Goal: Task Accomplishment & Management: Use online tool/utility

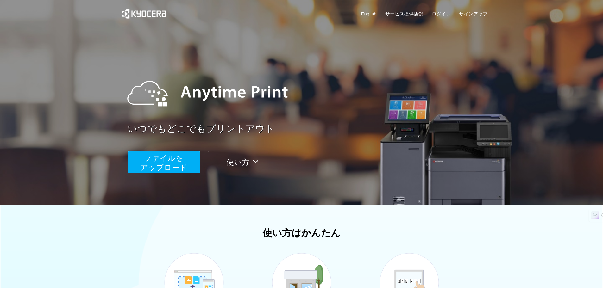
click at [176, 167] on span "ファイルを ​​アップロード" at bounding box center [163, 163] width 47 height 18
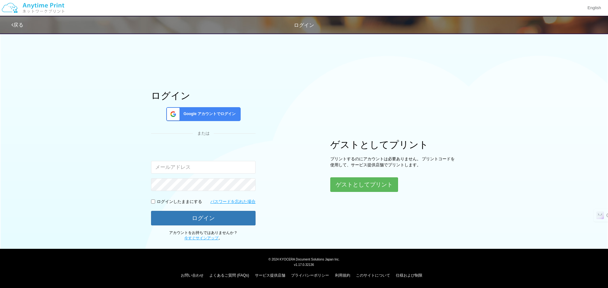
click at [214, 118] on div "Google アカウントでログイン" at bounding box center [203, 114] width 74 height 14
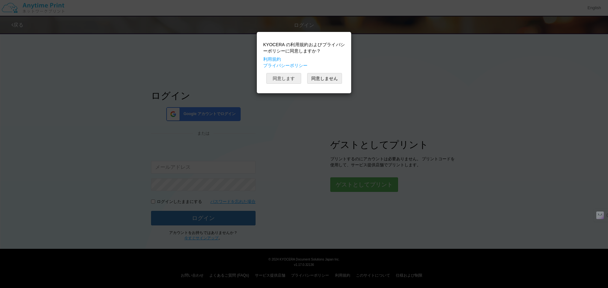
click at [286, 78] on button "同意します" at bounding box center [283, 78] width 35 height 11
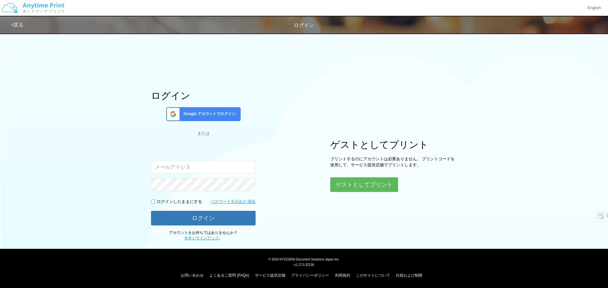
click at [215, 112] on span "Google アカウントでログイン" at bounding box center [208, 113] width 55 height 5
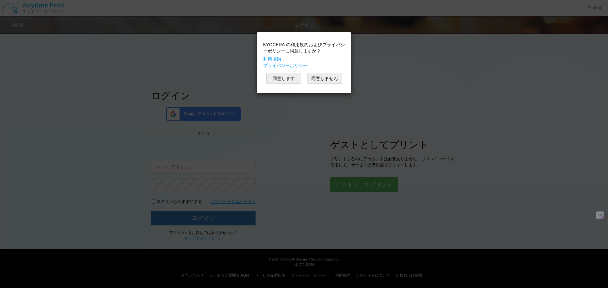
click at [296, 74] on button "同意します" at bounding box center [283, 78] width 35 height 11
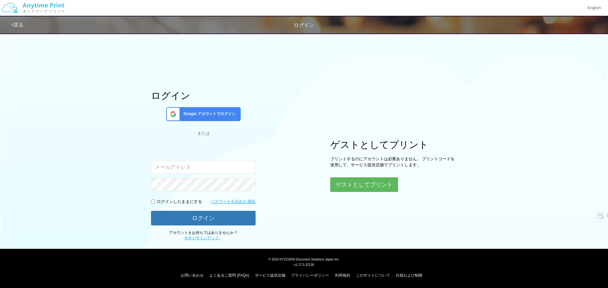
click at [186, 164] on input "email" at bounding box center [203, 167] width 104 height 13
click at [190, 168] on input "email" at bounding box center [203, 167] width 104 height 13
click at [303, 122] on div "ログイン Google アカウントでログイン または 入力されたメールアドレスまたはパスワードが正しくありません。 ログインしたままにする パスワードを忘れた…" at bounding box center [304, 136] width 380 height 212
drag, startPoint x: 607, startPoint y: 92, endPoint x: 604, endPoint y: 69, distance: 23.0
click at [606, 70] on div "ログイン Google アカウントでログイン または 入力されたメールアドレスまたはパスワードが正しくありません。 ログインしたままにする パスワードを忘れた…" at bounding box center [304, 136] width 608 height 212
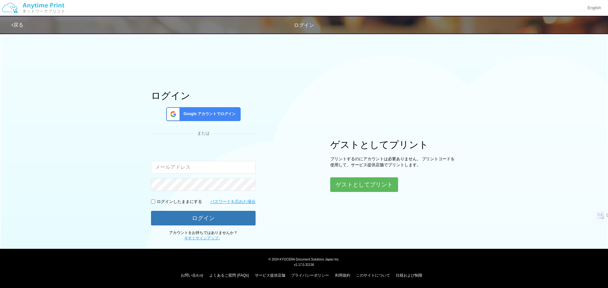
click at [325, 72] on div "ログイン Google アカウントでログイン または 入力されたメールアドレスまたはパスワードが正しくありません。 ログインしたままにする パスワードを忘れた…" at bounding box center [304, 136] width 380 height 212
click at [304, 28] on span "ログイン" at bounding box center [304, 24] width 20 height 5
click at [305, 18] on div "戻る ログイン" at bounding box center [201, 24] width 380 height 17
click at [205, 108] on div "Google アカウントでログイン" at bounding box center [203, 114] width 74 height 14
click at [223, 119] on div "Google アカウントでログイン" at bounding box center [203, 114] width 74 height 14
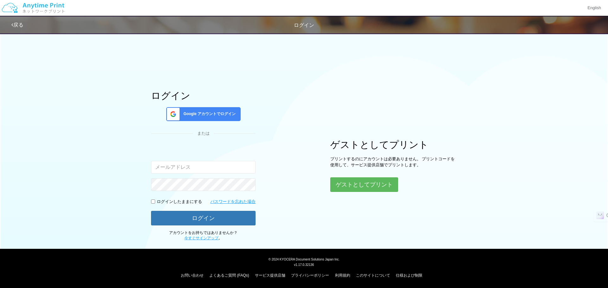
click at [331, 122] on div "ログイン Google アカウントでログイン または 入力されたメールアドレスまたはパスワードが正しくありません。 ログインしたままにする パスワードを忘れた…" at bounding box center [304, 136] width 380 height 212
click at [221, 113] on span "Google アカウントでログイン" at bounding box center [208, 113] width 55 height 5
click at [220, 113] on span "Google アカウントでログイン" at bounding box center [208, 113] width 55 height 5
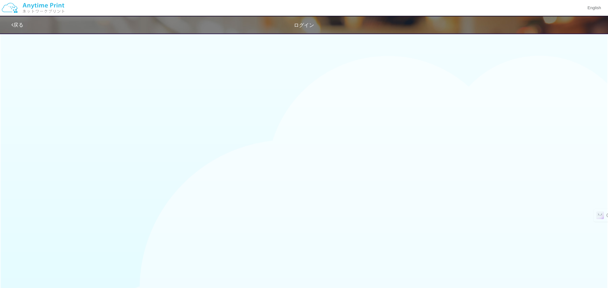
click at [295, 100] on div "戻る ログイン" at bounding box center [304, 90] width 608 height 180
drag, startPoint x: 254, startPoint y: 90, endPoint x: 173, endPoint y: 141, distance: 95.5
click at [253, 90] on div "戻る ログイン" at bounding box center [304, 90] width 608 height 180
click at [167, 116] on div "戻る ログイン" at bounding box center [304, 90] width 608 height 180
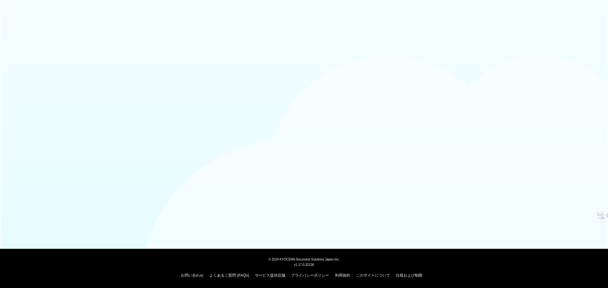
click at [335, 115] on body "© [DATE] KYOCERA Document Solutions Japan Inc. v1.17.0.32136 お問い合わせ よくあるご質問 (FA…" at bounding box center [304, 144] width 608 height 288
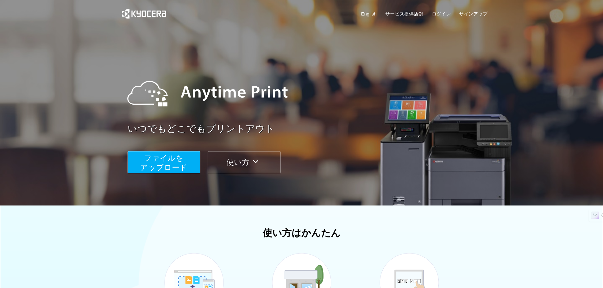
click at [168, 163] on span "ファイルを ​​アップロード" at bounding box center [163, 163] width 47 height 18
click at [142, 160] on button "ファイルを ​​アップロード" at bounding box center [164, 162] width 73 height 22
click at [440, 9] on div "English サービス提供店舗 ログイン サインアップ" at bounding box center [301, 15] width 372 height 31
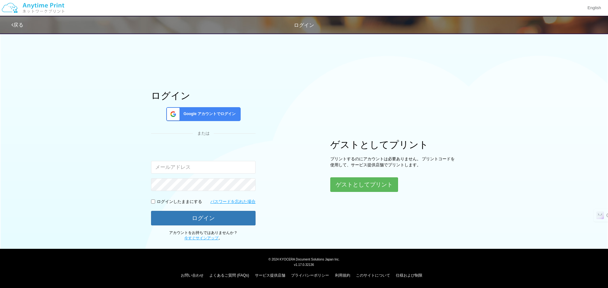
click at [216, 164] on input "email" at bounding box center [203, 167] width 104 height 13
click at [223, 118] on div "Google アカウントでログイン" at bounding box center [203, 114] width 74 height 14
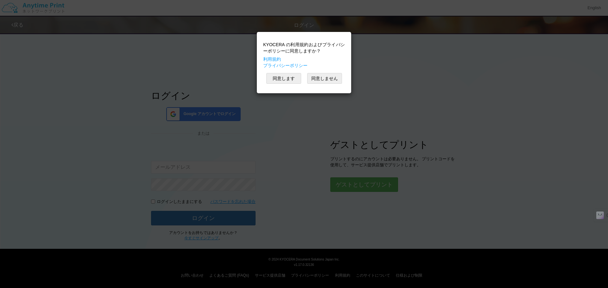
click at [301, 134] on div "KYOCERA の利用規約およびプライバシーポリシーに同意しますか？ 利用規約 プライバシーポリシー 同意します 同意しません" at bounding box center [304, 144] width 608 height 288
drag, startPoint x: 327, startPoint y: 79, endPoint x: 318, endPoint y: 90, distance: 14.2
click at [327, 79] on button "同意しません" at bounding box center [324, 78] width 35 height 11
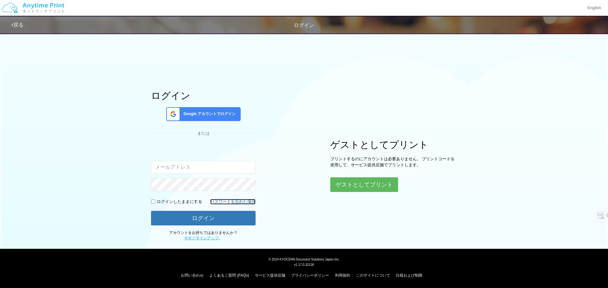
click at [236, 205] on link "パスワードを忘れた場合" at bounding box center [232, 202] width 45 height 6
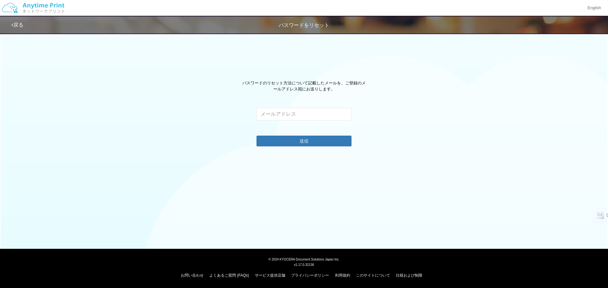
click at [301, 121] on div "このメールアドレスに関連付けられたアカウントはありません。 有効なメールアドレスを入力してください。" at bounding box center [303, 128] width 95 height 15
click at [303, 114] on input "email" at bounding box center [303, 114] width 95 height 13
type input "jumbo.yuut@gmail.com"
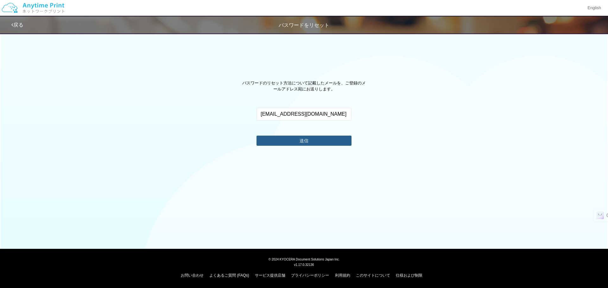
click at [274, 140] on button "送信" at bounding box center [303, 141] width 95 height 10
click at [300, 165] on div "戻る パスワードをリセット パスワードのリセット方法について記載したメールを、ご登録のメールアドレス宛にお送りします。 jumbo.yuut@gmail.co…" at bounding box center [304, 90] width 608 height 180
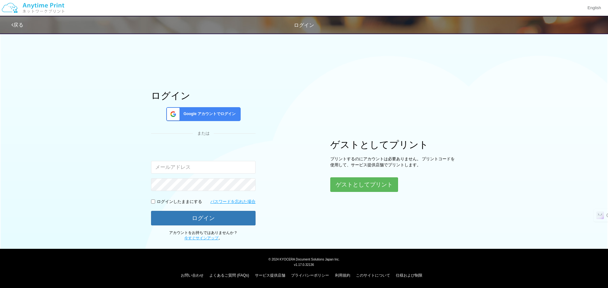
click at [217, 118] on div "Google アカウントでログイン" at bounding box center [203, 114] width 74 height 14
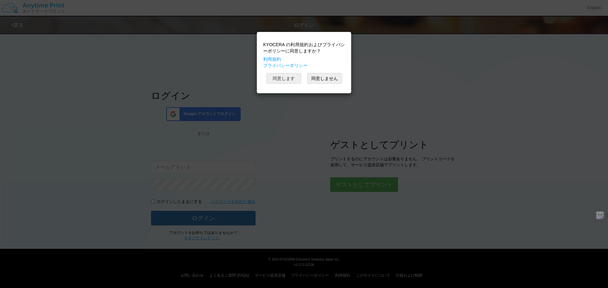
click at [281, 75] on button "同意します" at bounding box center [283, 78] width 35 height 11
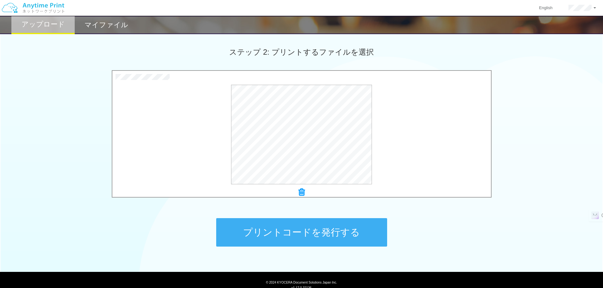
scroll to position [193, 0]
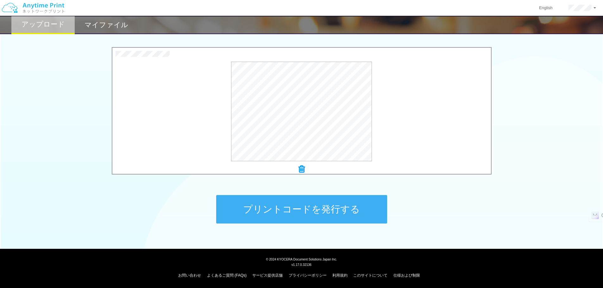
click at [363, 215] on button "プリントコードを発行する" at bounding box center [301, 209] width 171 height 28
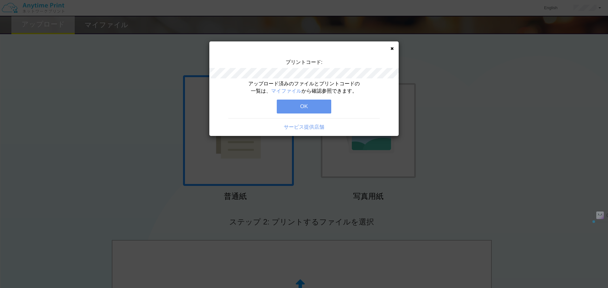
click at [392, 48] on icon at bounding box center [391, 49] width 3 height 4
